Goal: Information Seeking & Learning: Learn about a topic

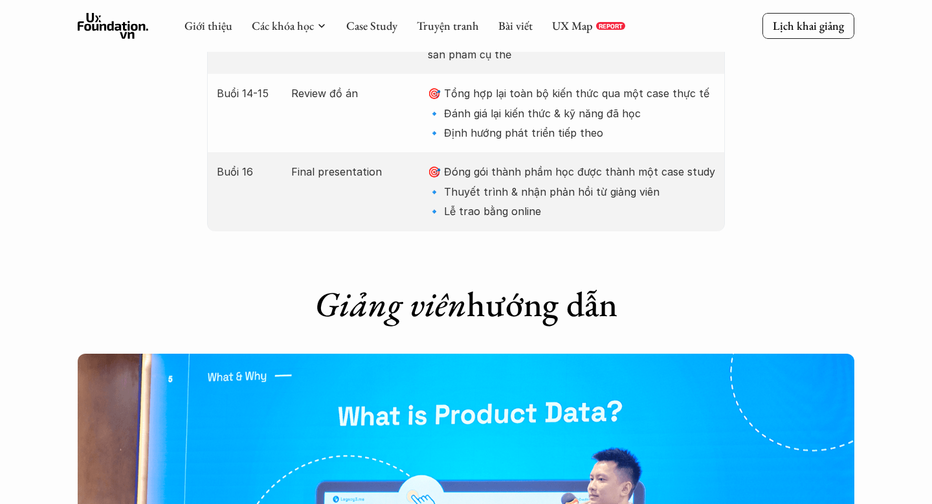
scroll to position [3279, 0]
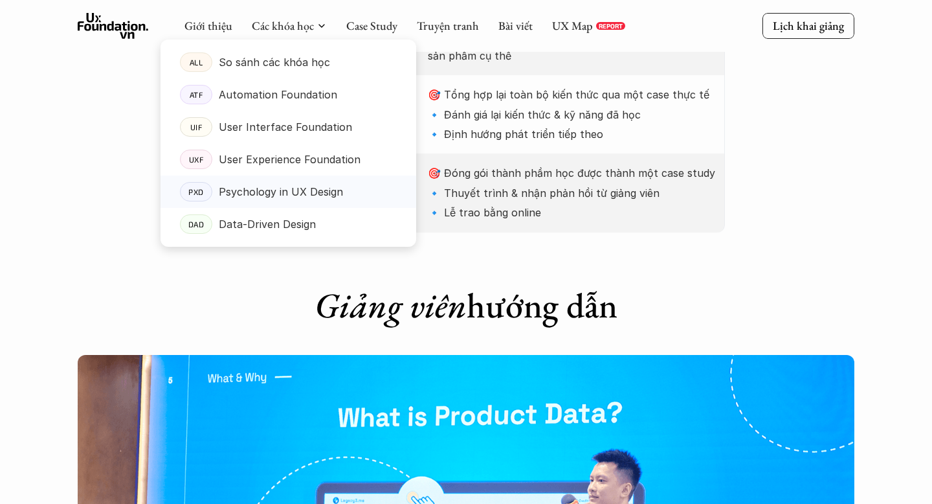
click at [302, 186] on p "Psychology in UX Design" at bounding box center [281, 191] width 124 height 19
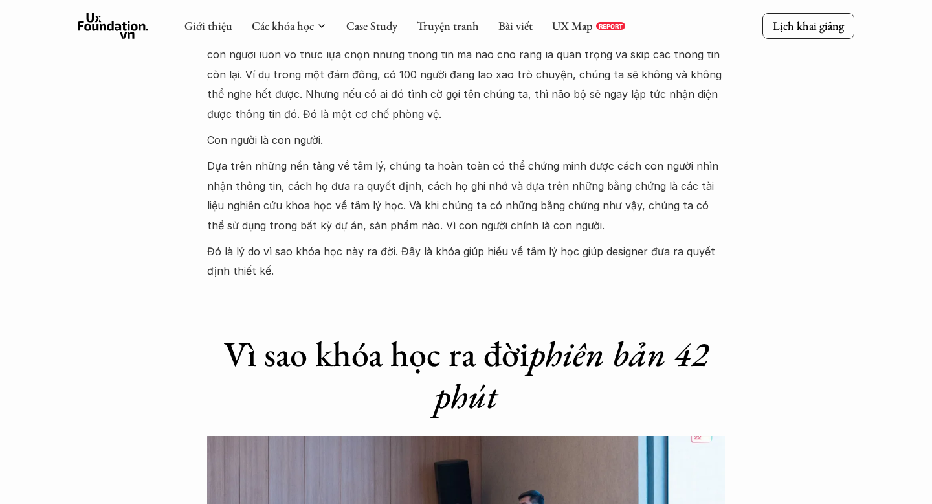
scroll to position [1447, 0]
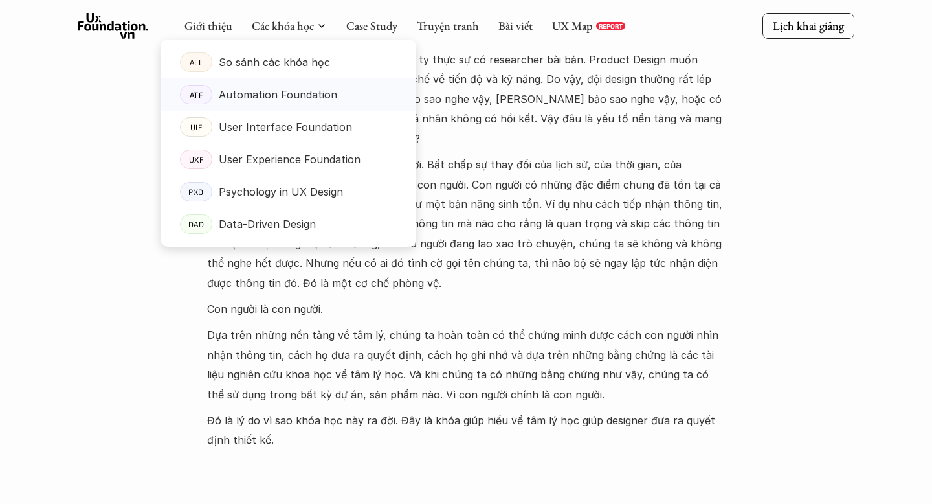
click at [296, 91] on p "Automation Foundation" at bounding box center [278, 94] width 118 height 19
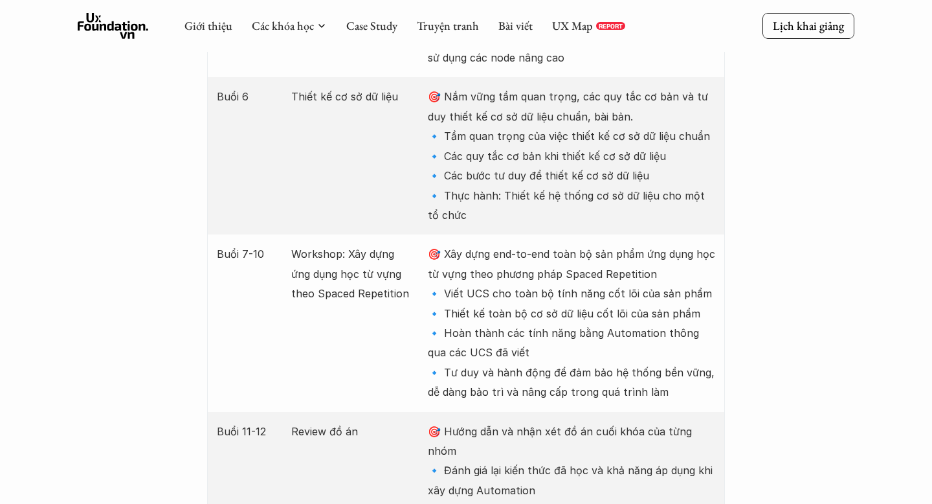
scroll to position [2192, 0]
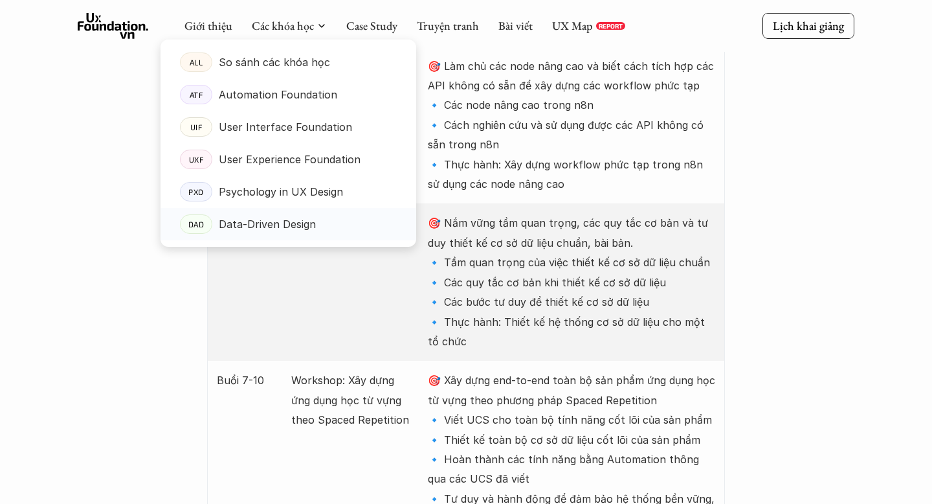
click at [276, 219] on p "Data-Driven Design" at bounding box center [267, 223] width 97 height 19
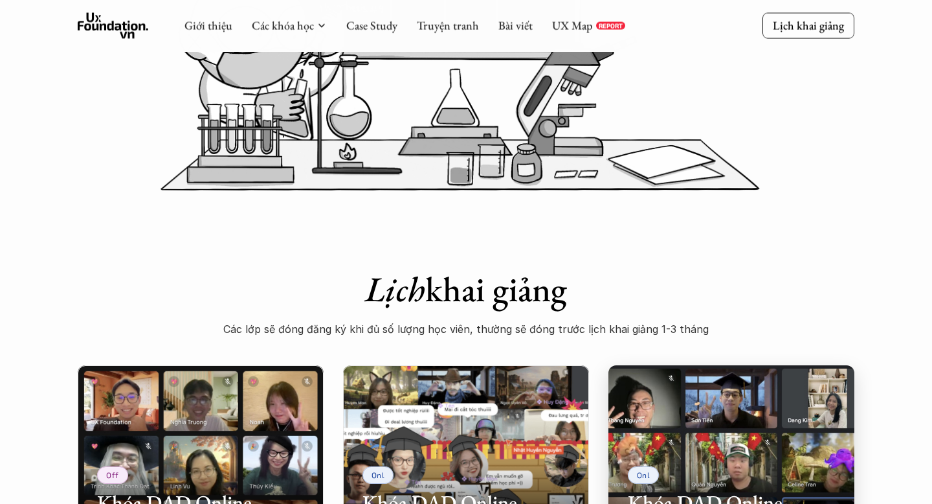
scroll to position [219, 0]
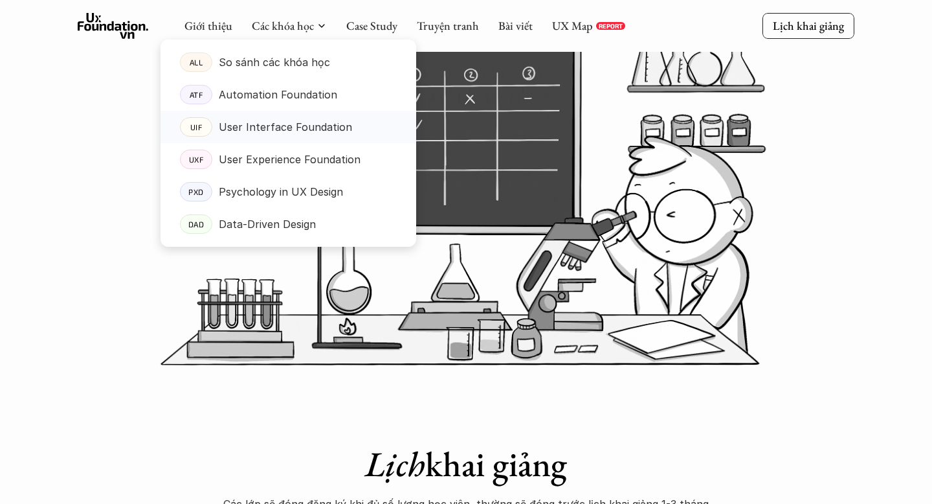
click at [247, 132] on p "User Interface Foundation" at bounding box center [285, 126] width 133 height 19
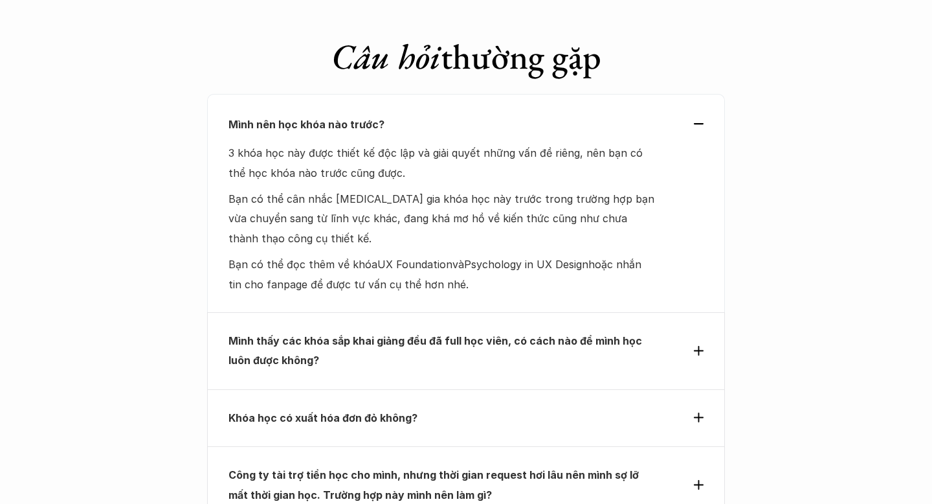
scroll to position [4200, 0]
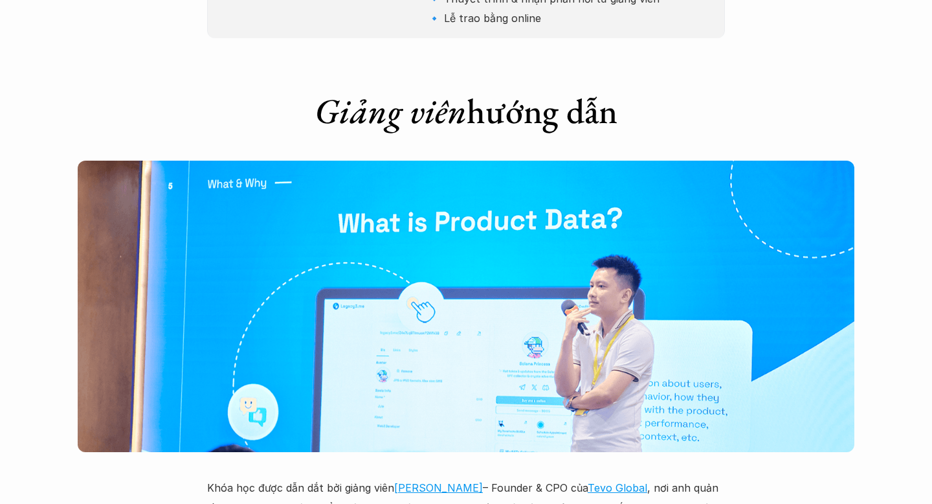
scroll to position [3474, 0]
